Goal: Information Seeking & Learning: Learn about a topic

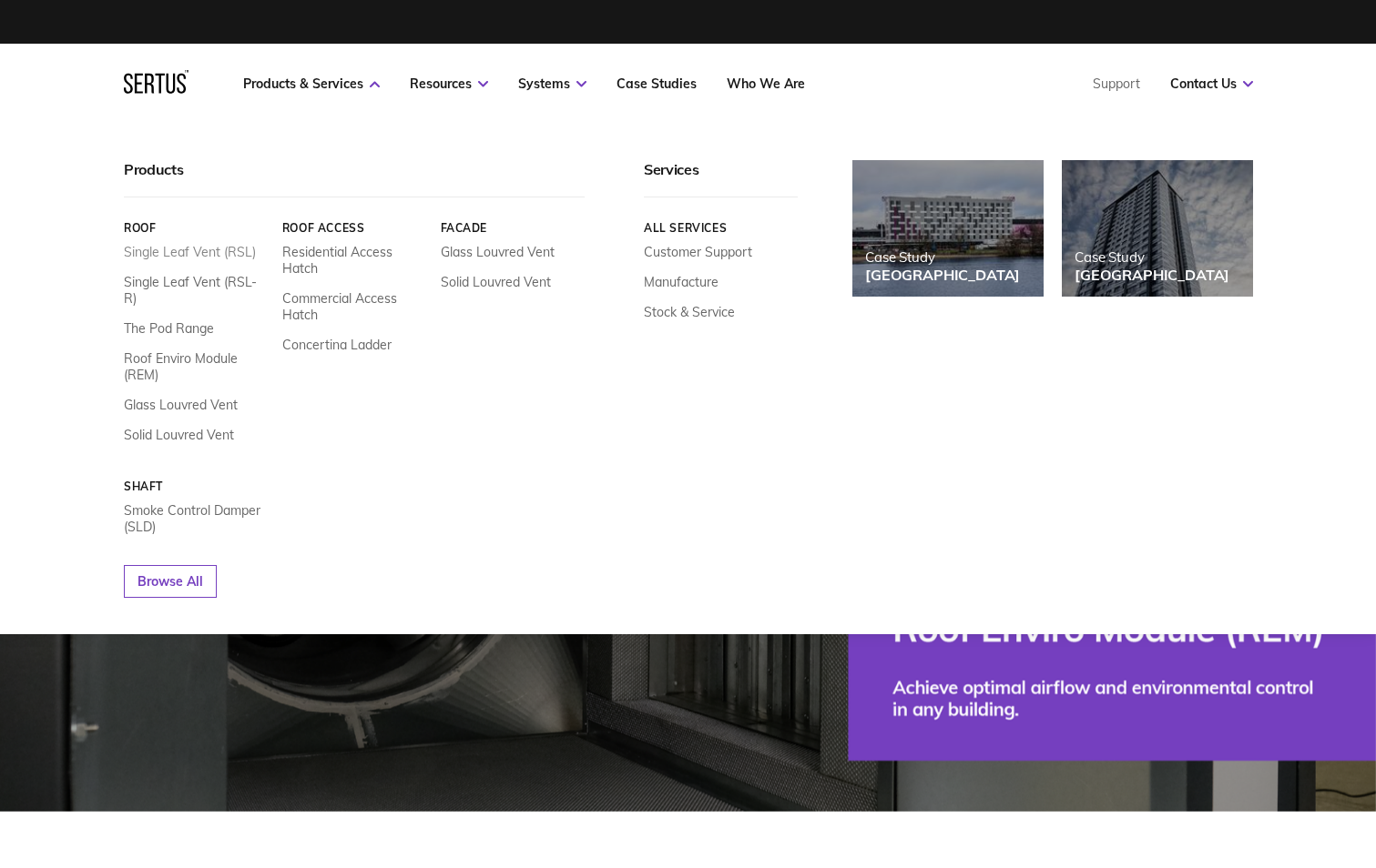
click at [160, 259] on link "Single Leaf Vent (RSL)" at bounding box center [190, 252] width 132 height 17
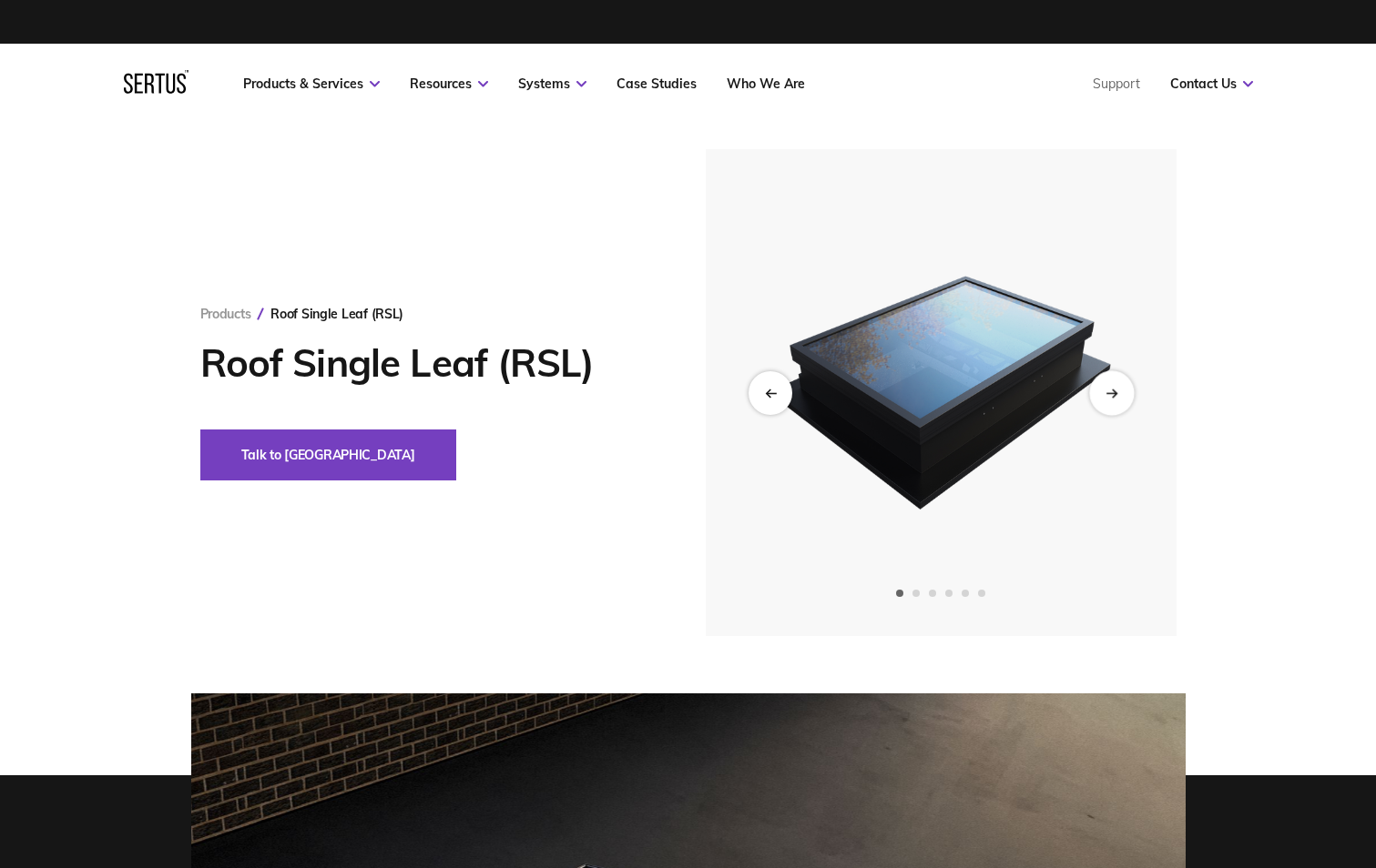
click at [1115, 396] on div "Next slide" at bounding box center [1111, 393] width 45 height 45
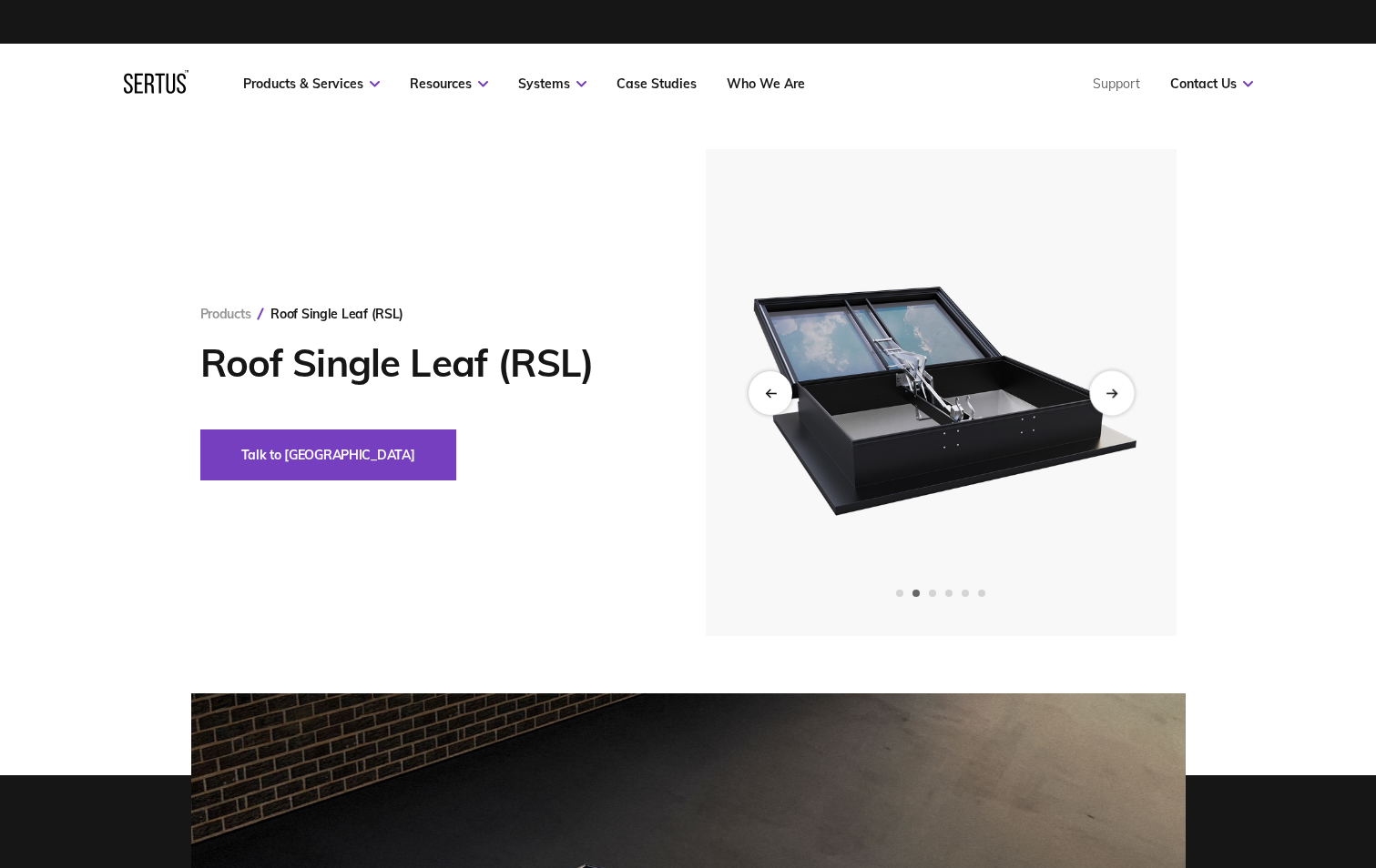
click at [1113, 395] on icon "Next slide" at bounding box center [1113, 392] width 4 height 7
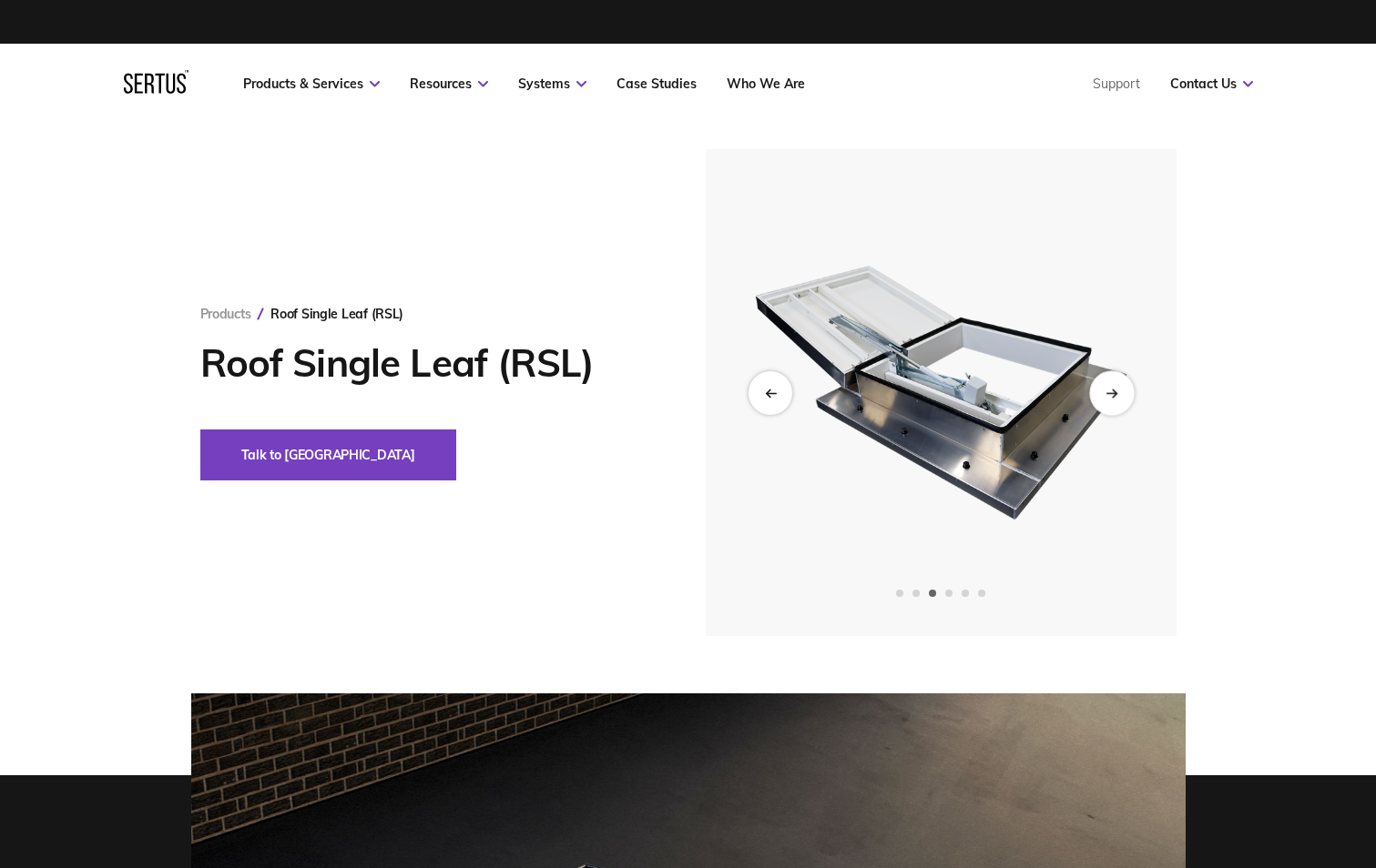
click at [1113, 395] on icon "Next slide" at bounding box center [1113, 392] width 4 height 7
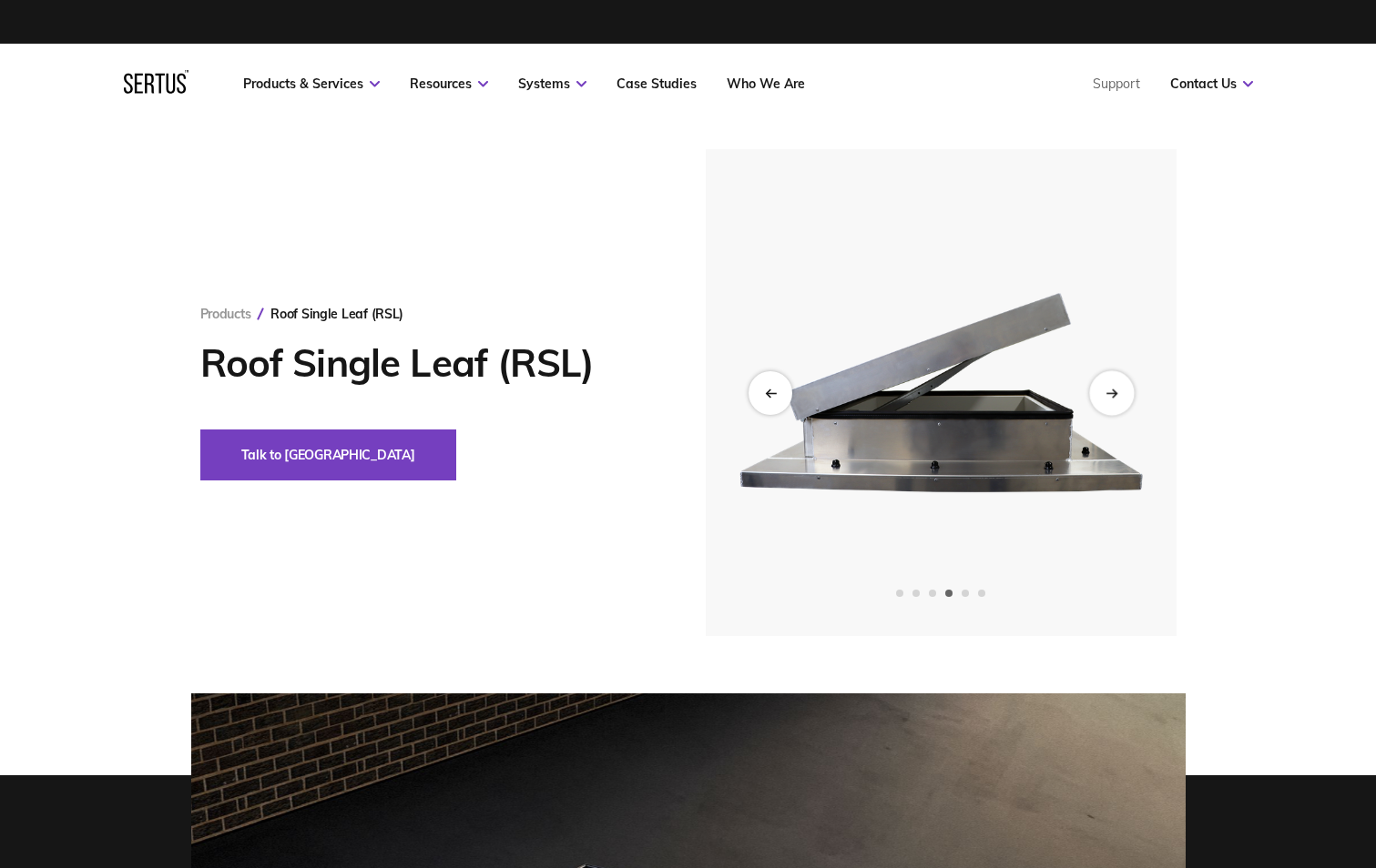
click at [1113, 395] on icon "Next slide" at bounding box center [1113, 392] width 4 height 7
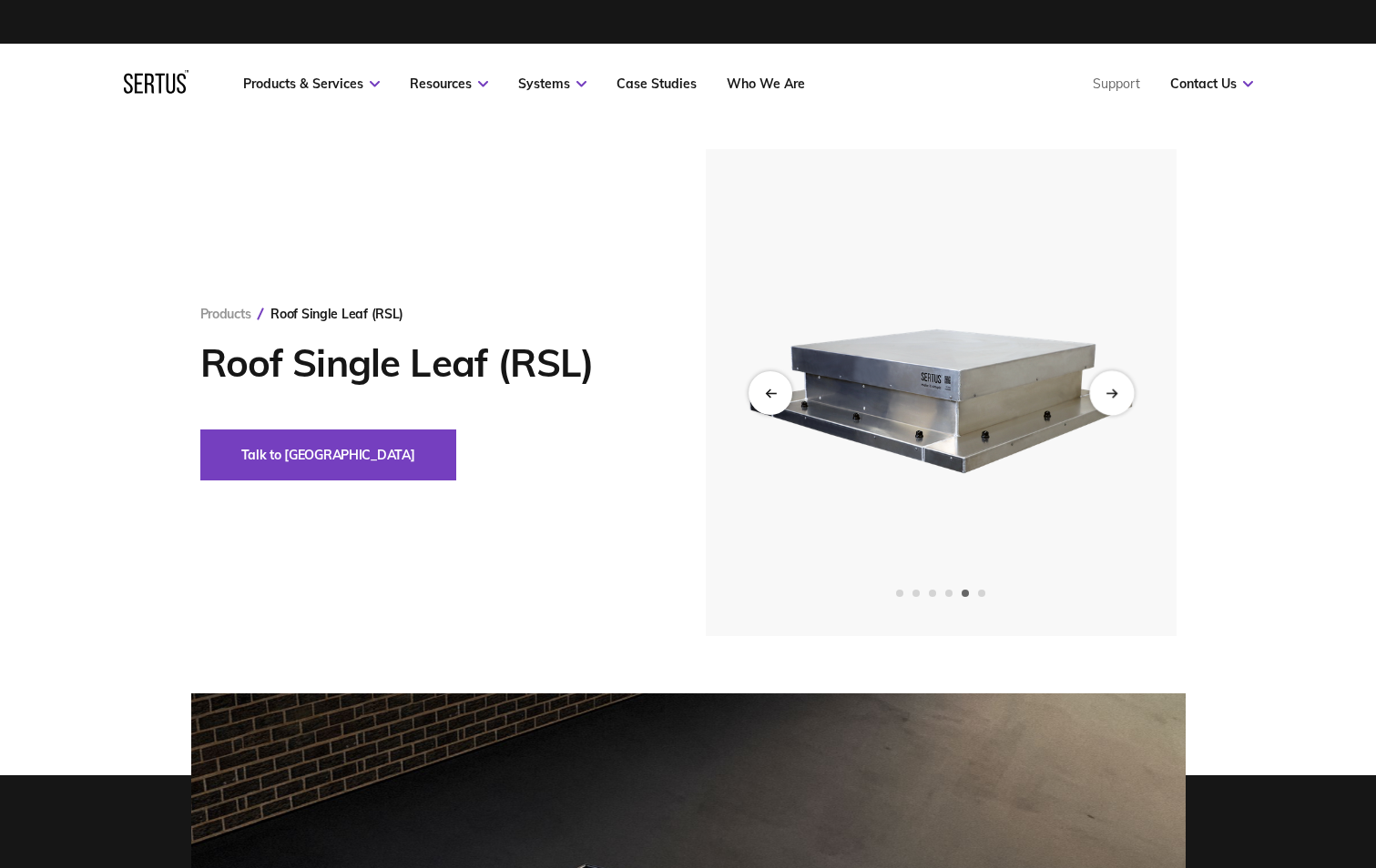
click at [1113, 395] on icon "Next slide" at bounding box center [1113, 392] width 4 height 7
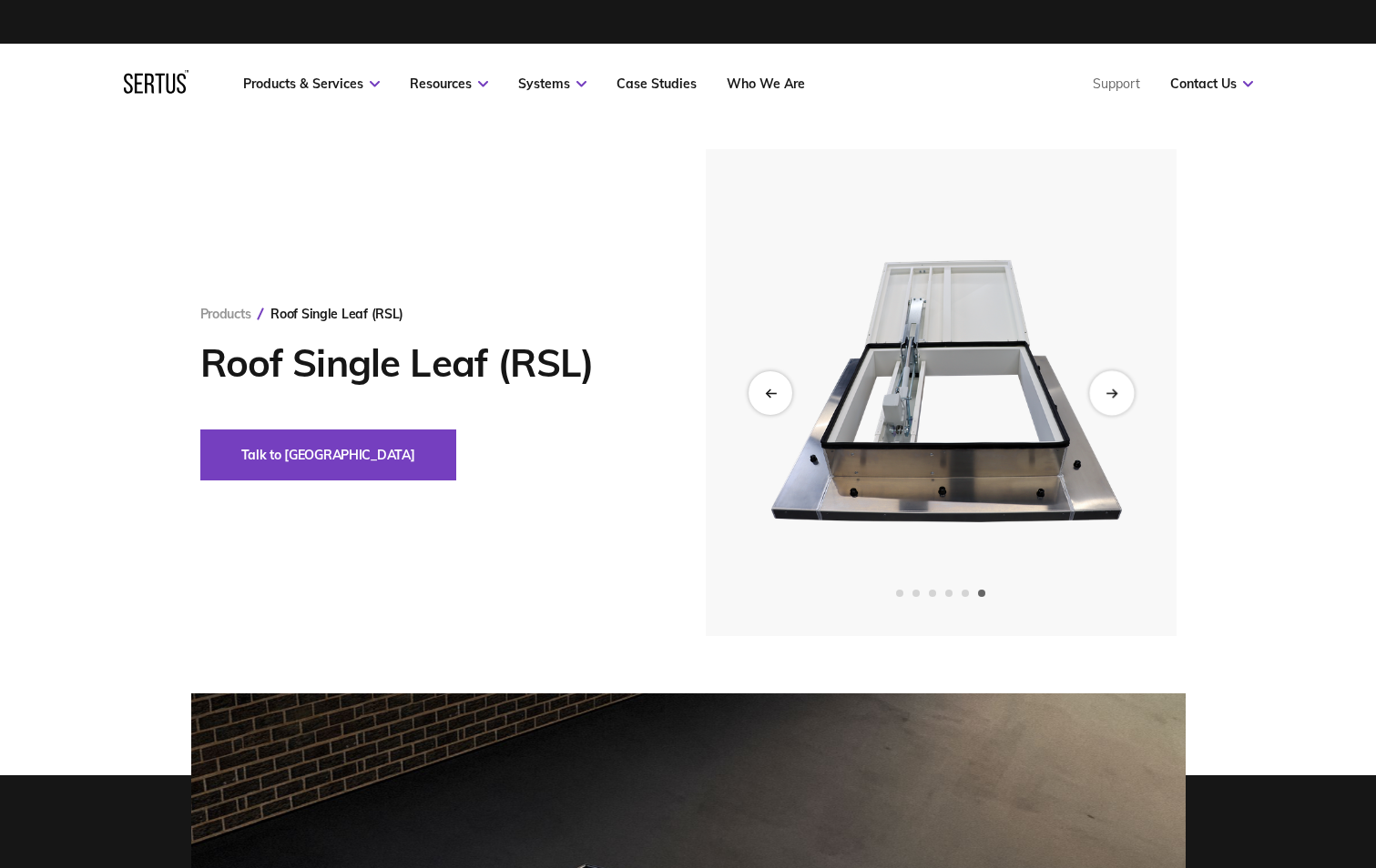
click at [1113, 395] on icon "Next slide" at bounding box center [1113, 392] width 4 height 7
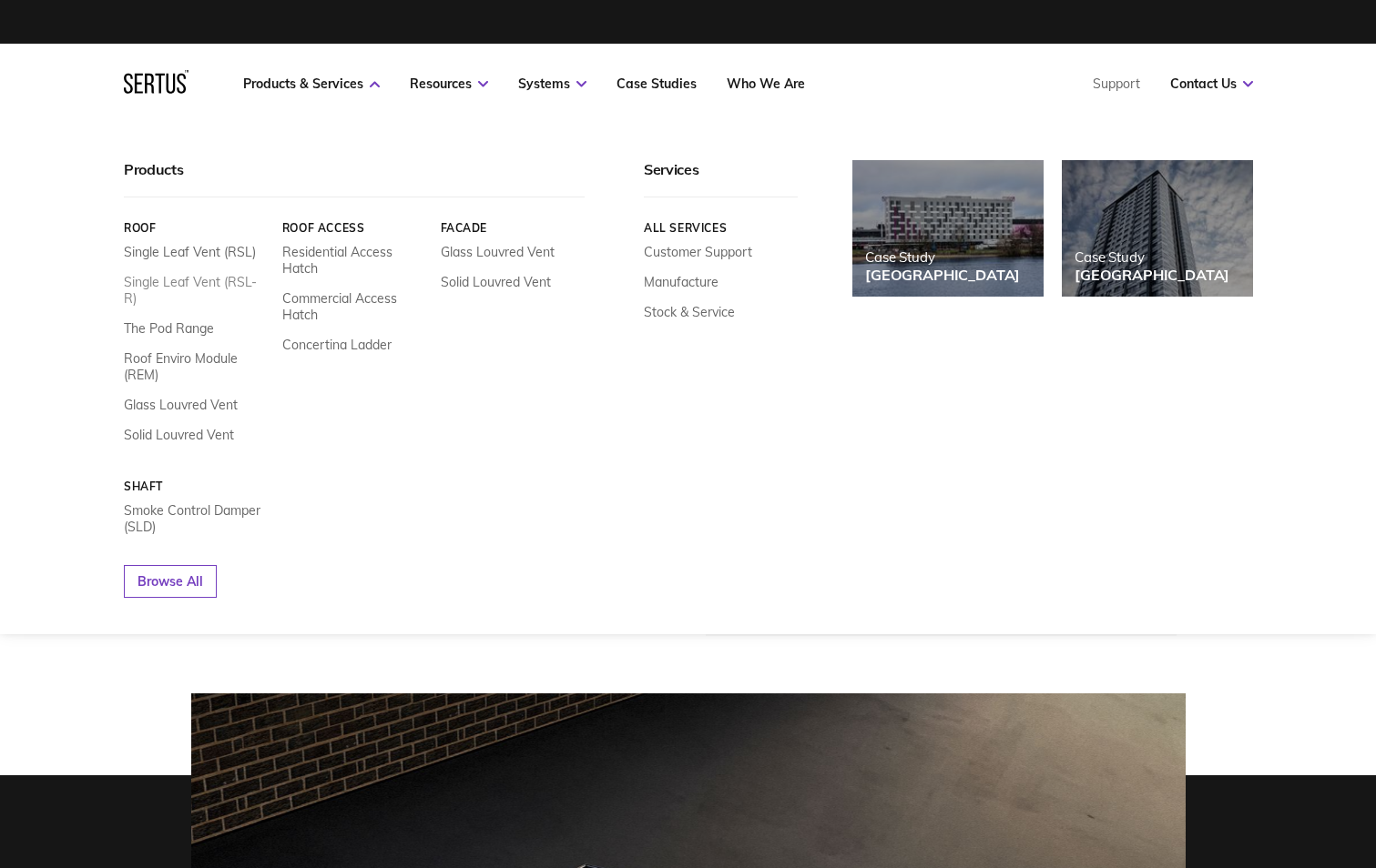
click at [209, 281] on link "Single Leaf Vent (RSL-R)" at bounding box center [196, 290] width 144 height 33
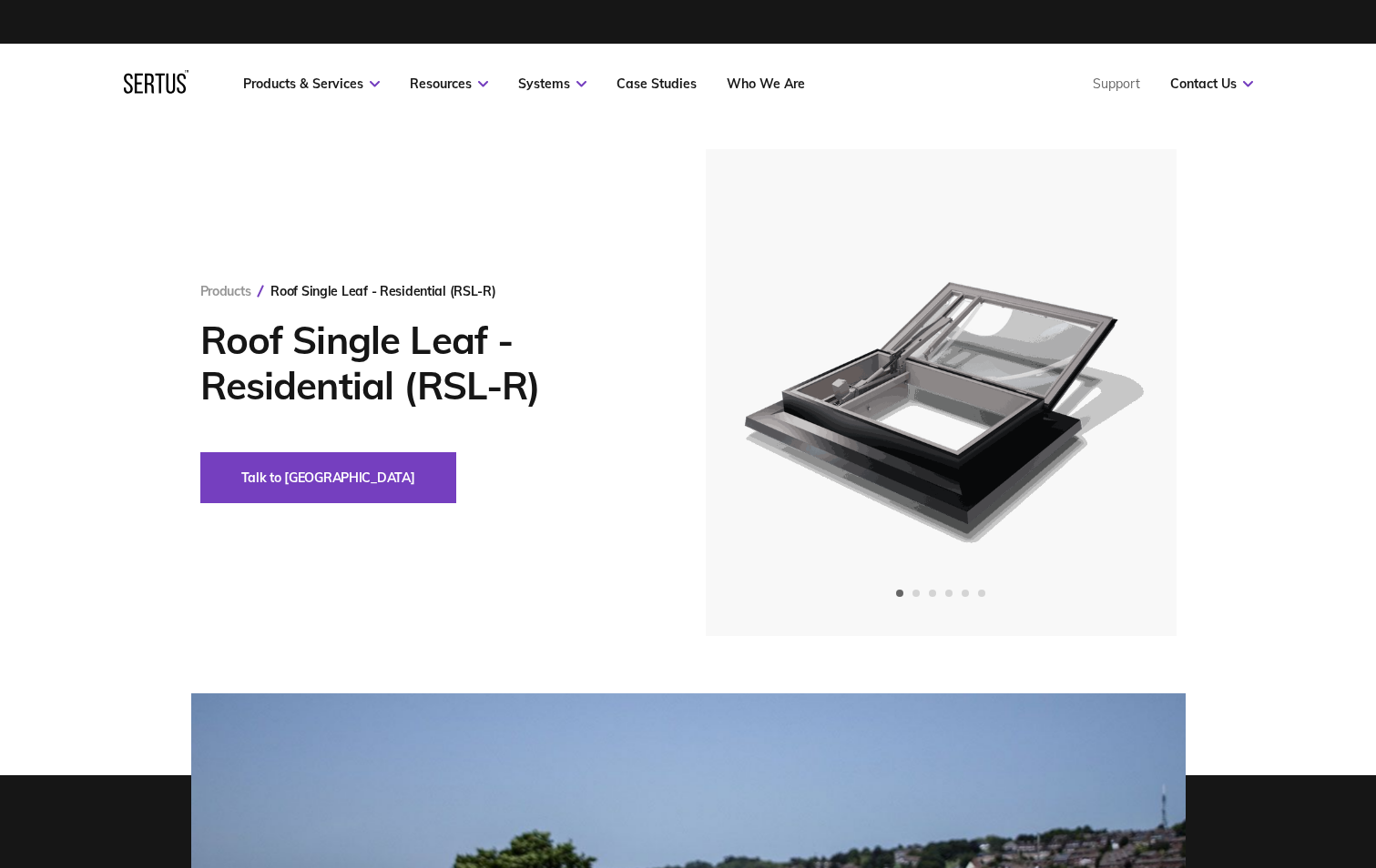
click at [209, 281] on div "Products Roof Single Leaf - Residential (RSL-R) Roof Single Leaf - Residential …" at bounding box center [688, 392] width 1068 height 487
click at [1123, 391] on div "Next slide" at bounding box center [1111, 393] width 45 height 45
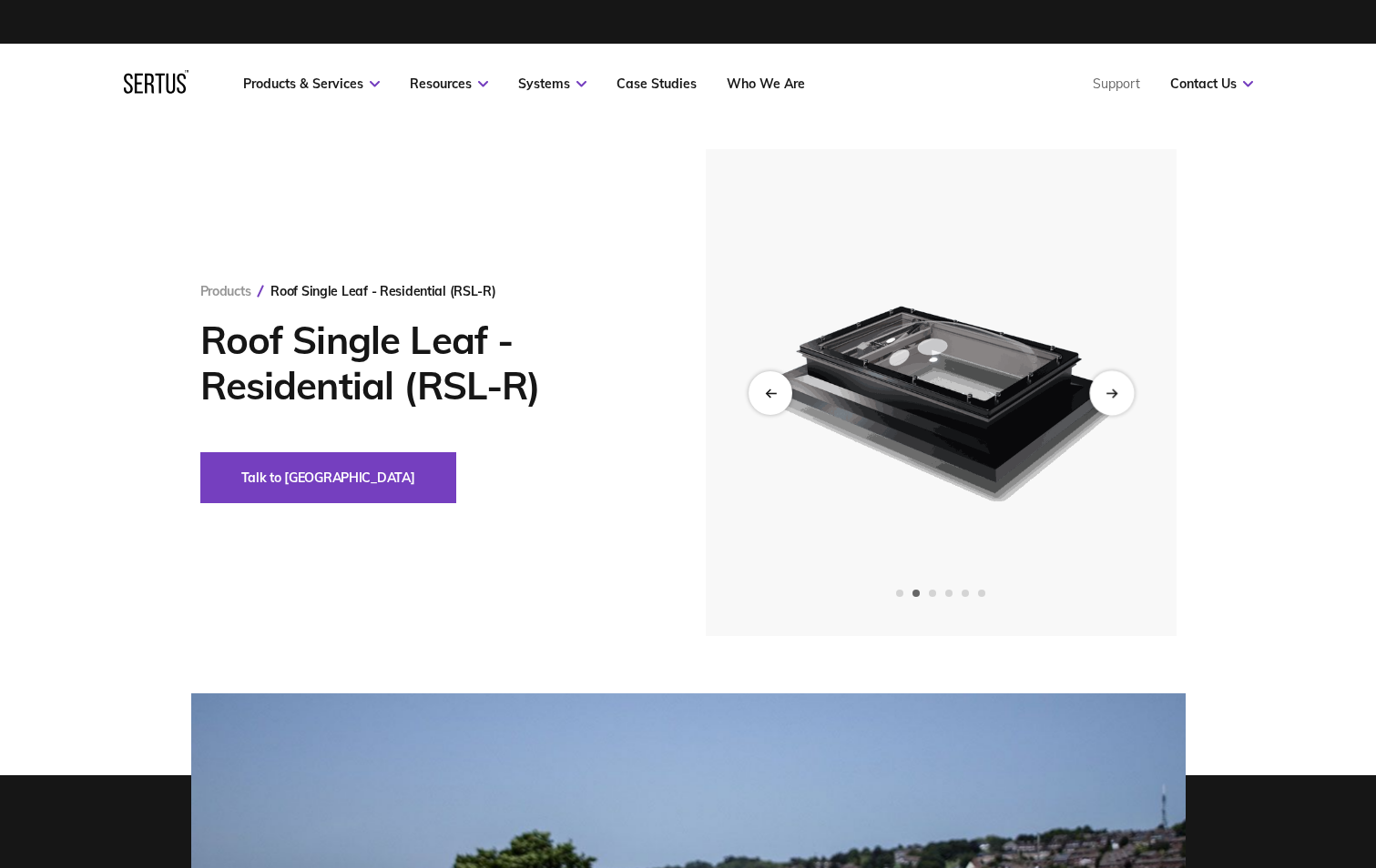
click at [1123, 391] on div "Next slide" at bounding box center [1111, 393] width 45 height 45
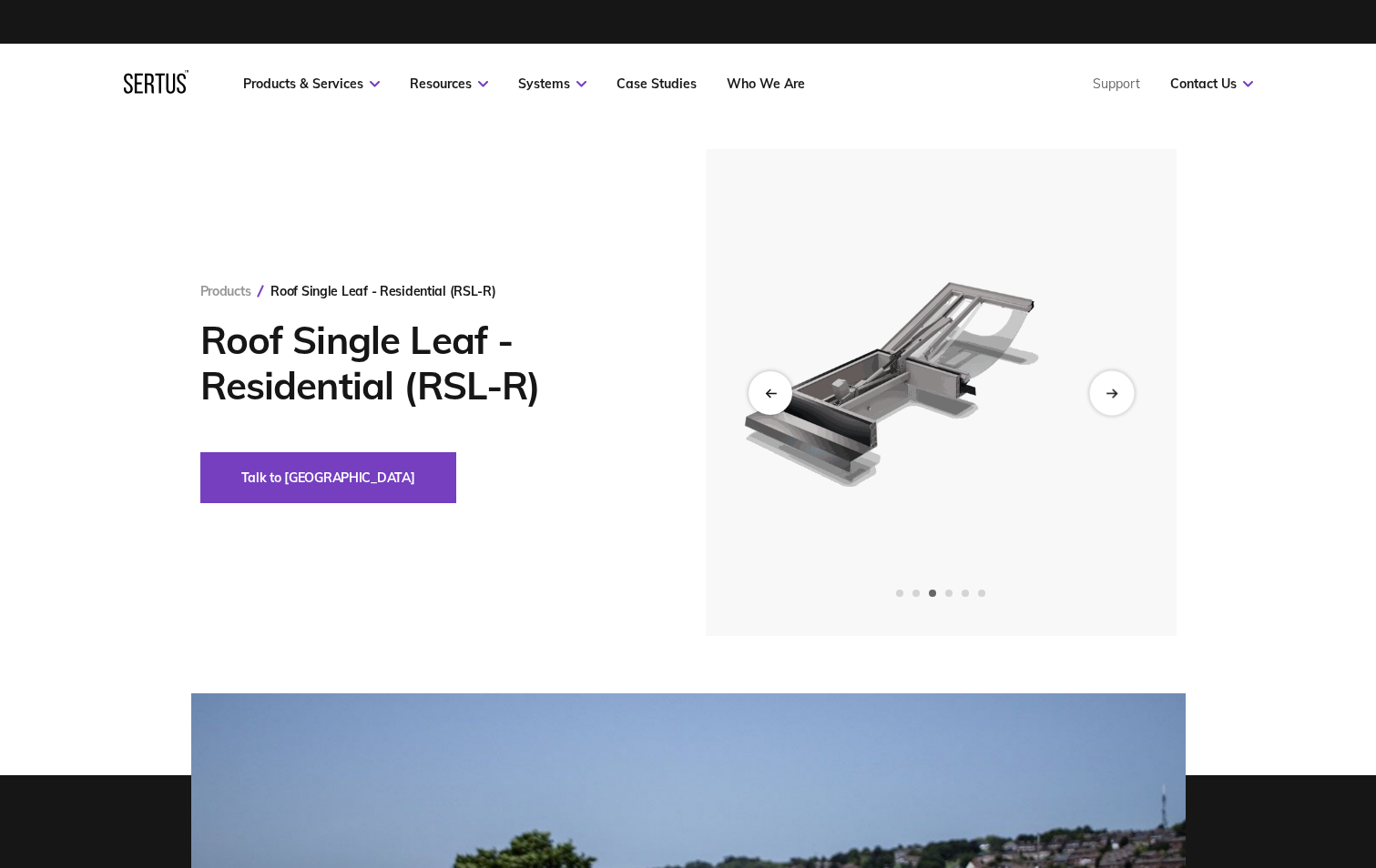
click at [1123, 391] on div "Next slide" at bounding box center [1111, 393] width 45 height 45
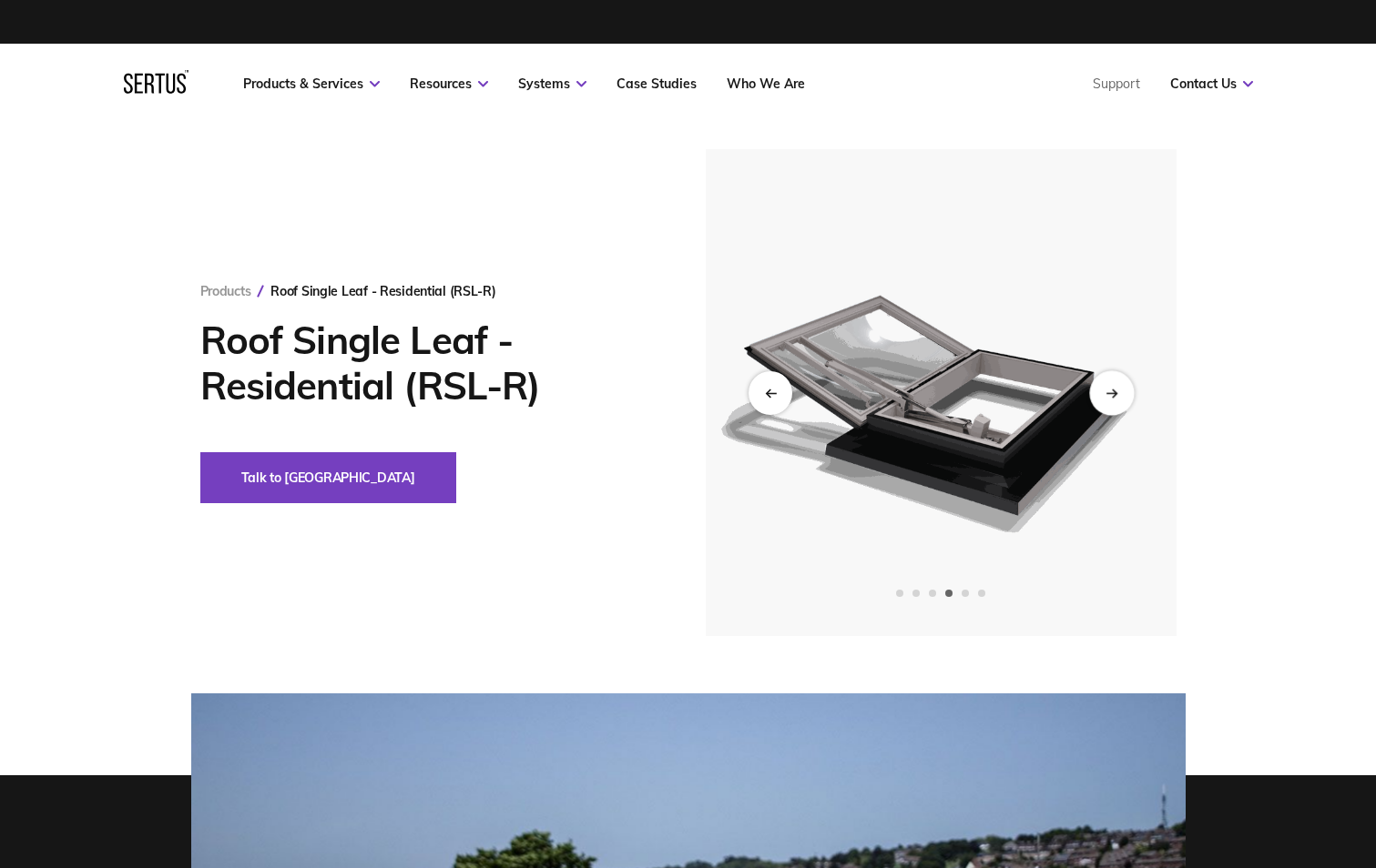
click at [1123, 391] on div "Next slide" at bounding box center [1111, 393] width 45 height 45
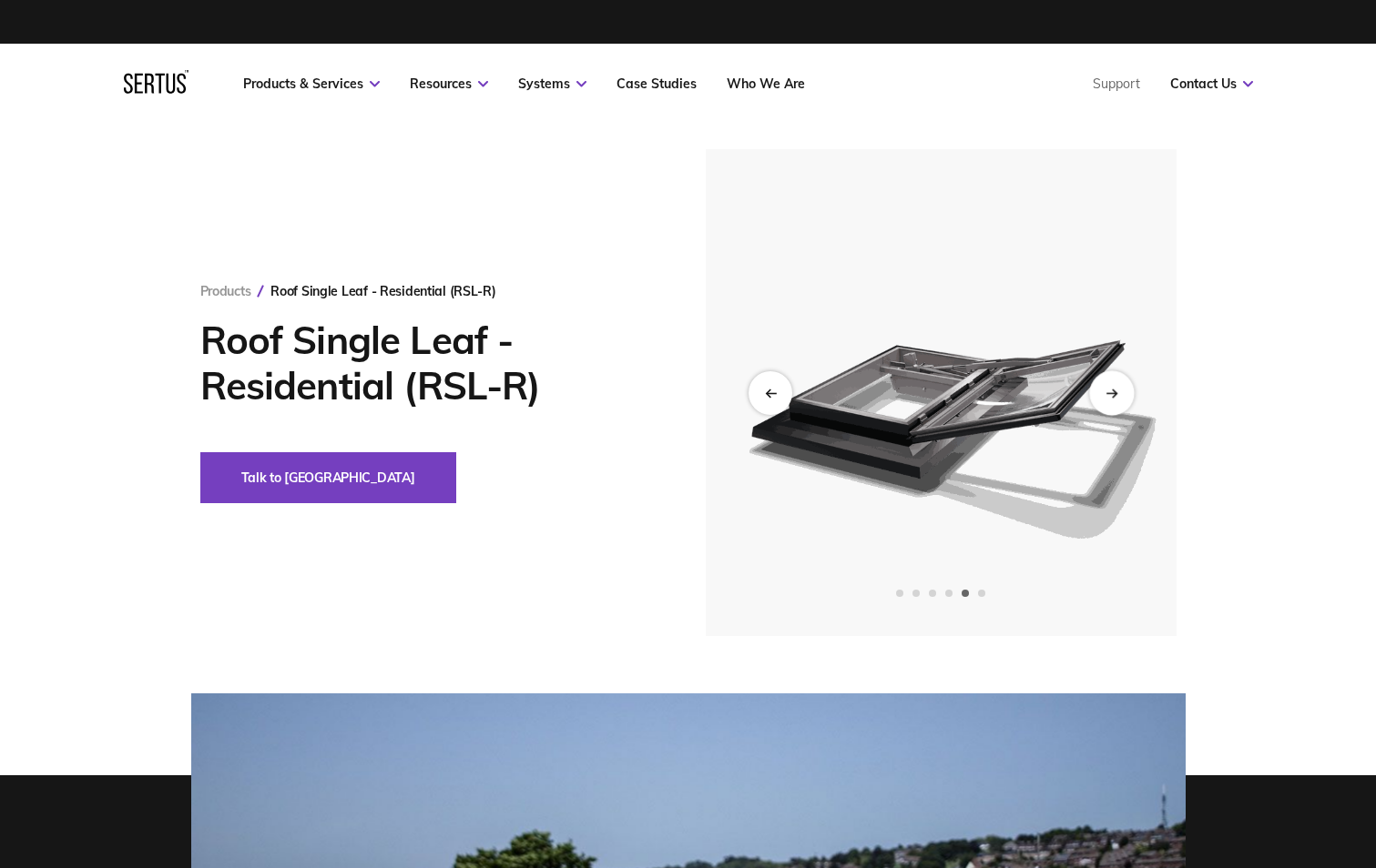
click at [1123, 391] on div "Next slide" at bounding box center [1111, 393] width 45 height 45
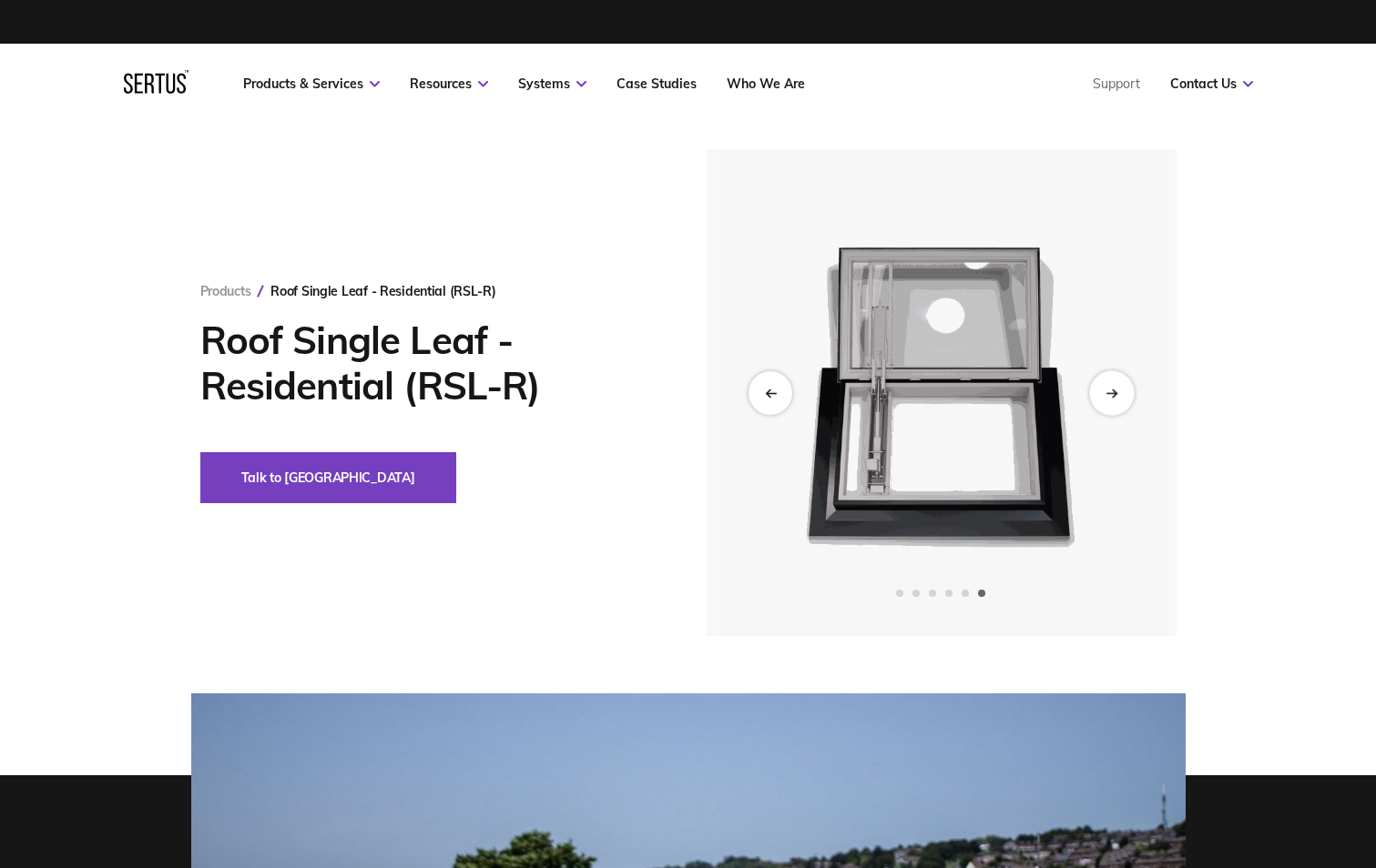
click at [1123, 391] on div "Next slide" at bounding box center [1111, 393] width 45 height 45
